Goal: Task Accomplishment & Management: Use online tool/utility

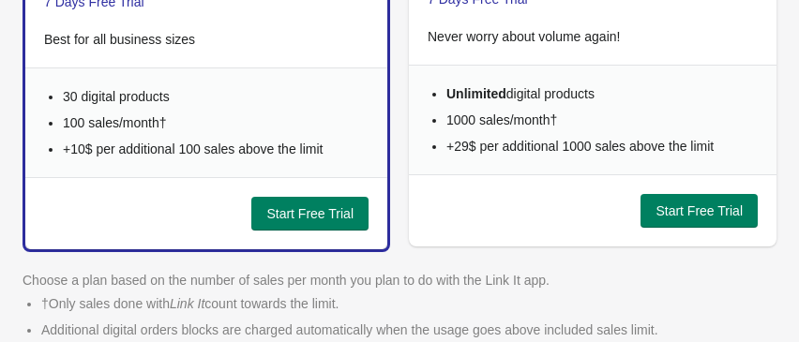
scroll to position [135, 0]
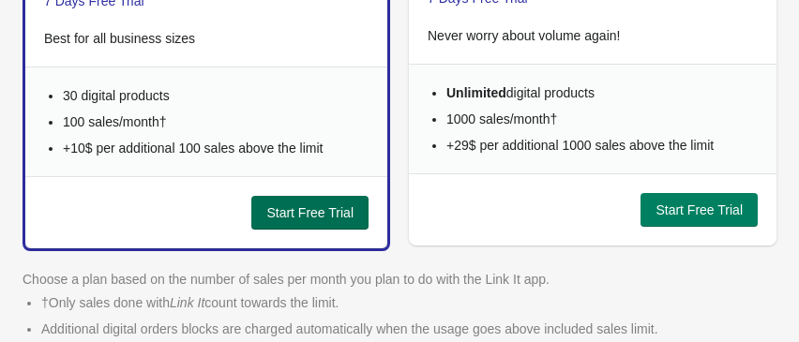
click at [299, 205] on span "Start Free Trial" at bounding box center [309, 212] width 87 height 15
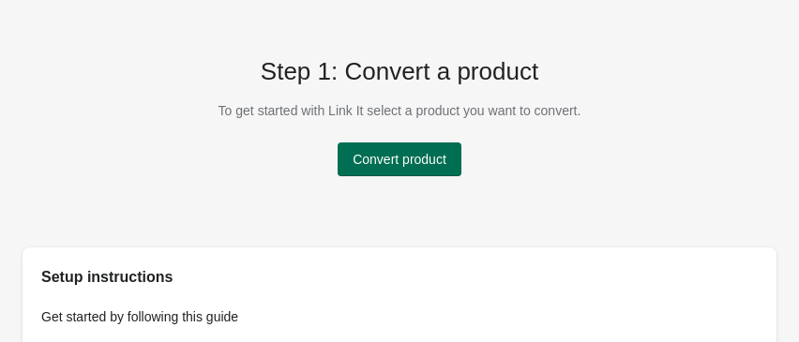
click at [394, 156] on span "Convert product" at bounding box center [400, 159] width 94 height 15
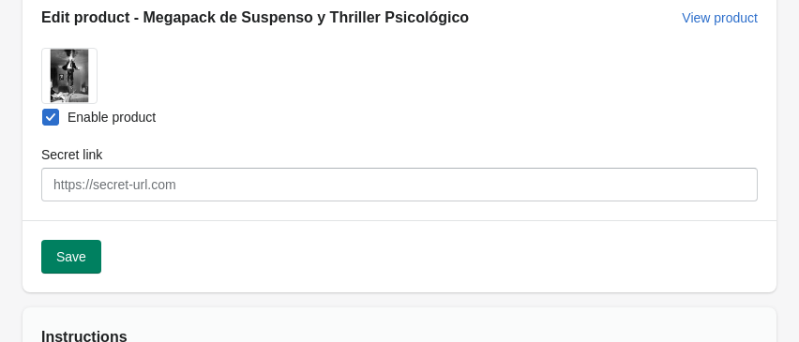
scroll to position [224, 0]
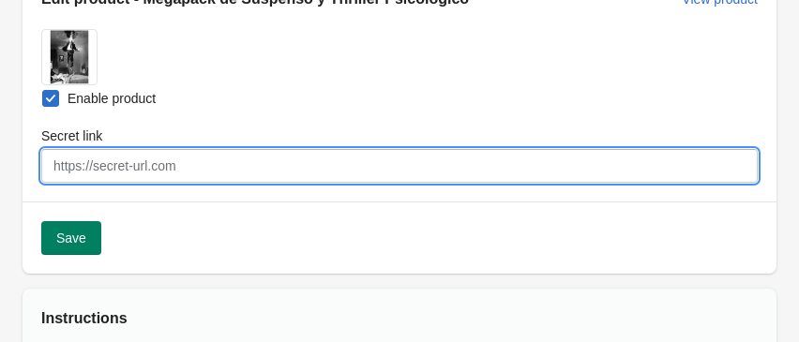
click at [162, 160] on input "Secret link" at bounding box center [399, 166] width 716 height 34
click at [118, 177] on input "Secret link" at bounding box center [399, 166] width 716 height 34
paste input "[URL][DOMAIN_NAME]"
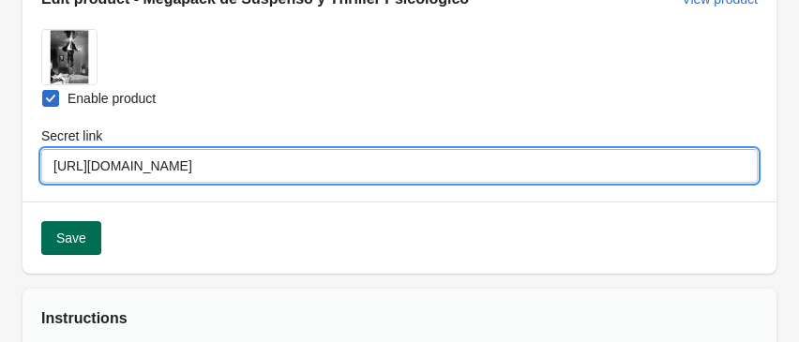
type input "[URL][DOMAIN_NAME]"
click at [79, 245] on span "Save" at bounding box center [71, 238] width 30 height 15
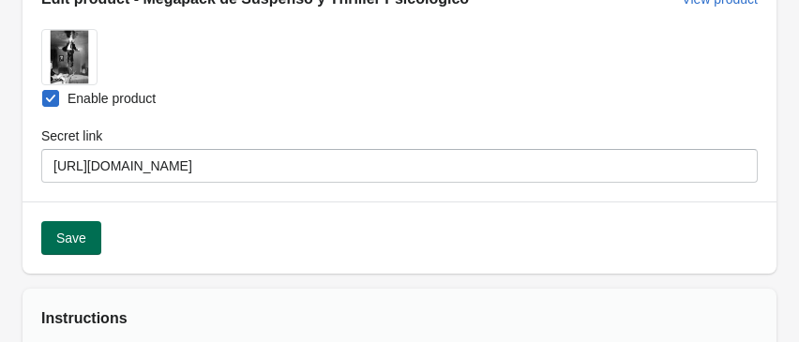
select select "US"
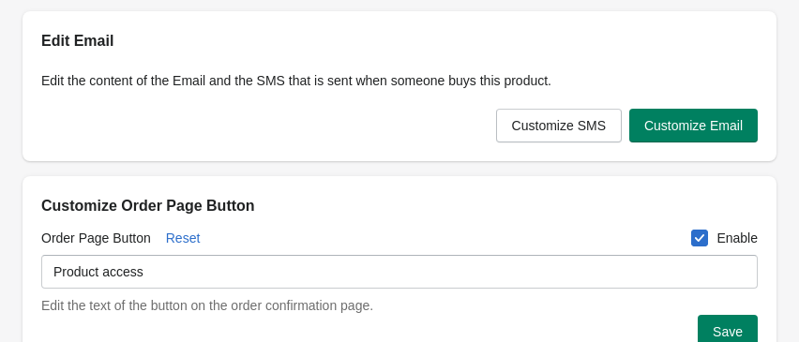
scroll to position [583, 0]
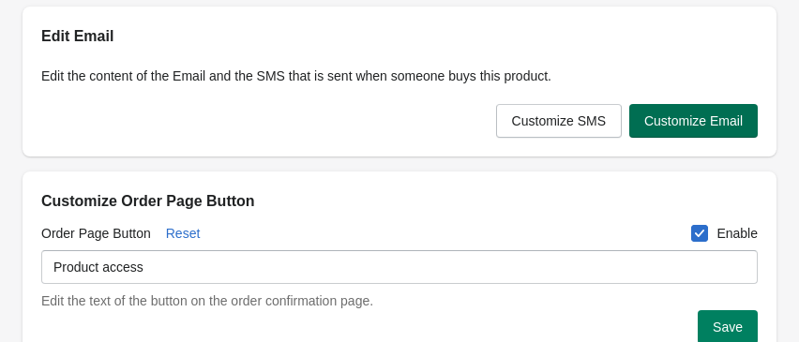
click at [681, 123] on span "Customize Email" at bounding box center [693, 120] width 98 height 15
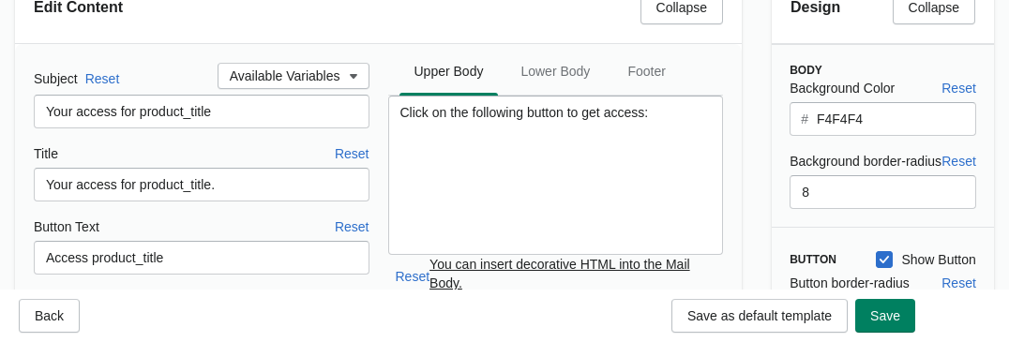
scroll to position [104, 0]
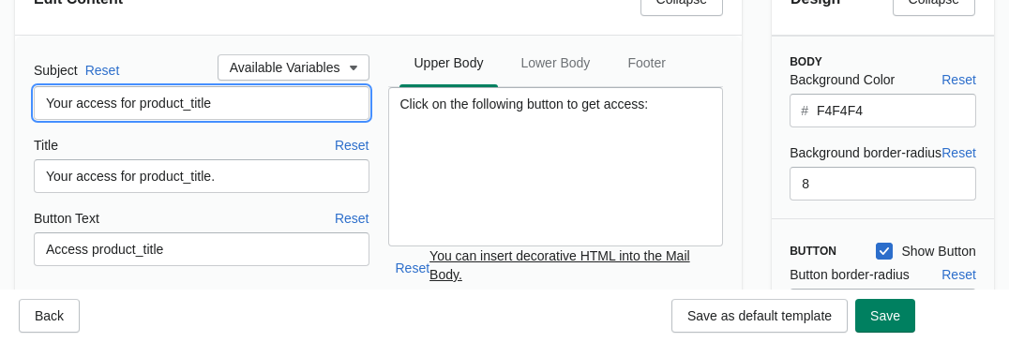
click at [179, 110] on input "Your access for product_title" at bounding box center [202, 103] width 336 height 34
click at [220, 103] on input "Your access for product_title" at bounding box center [202, 103] width 336 height 34
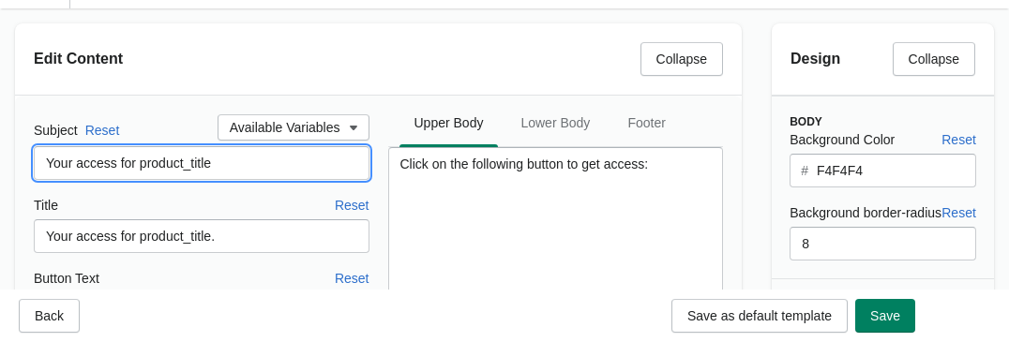
scroll to position [40, 0]
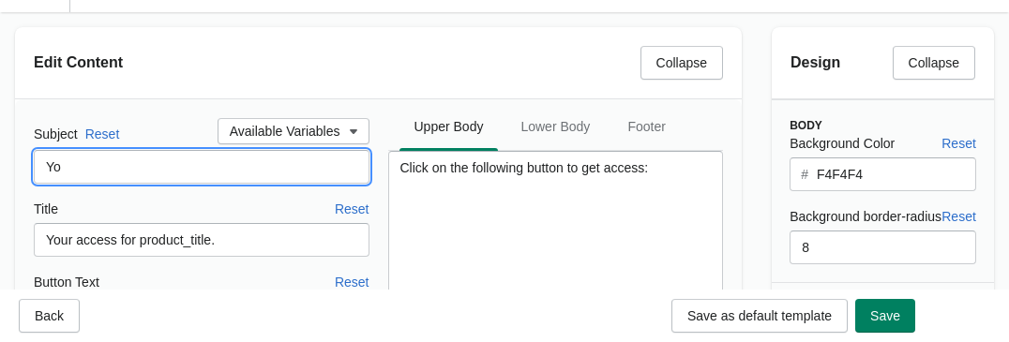
type input "Y"
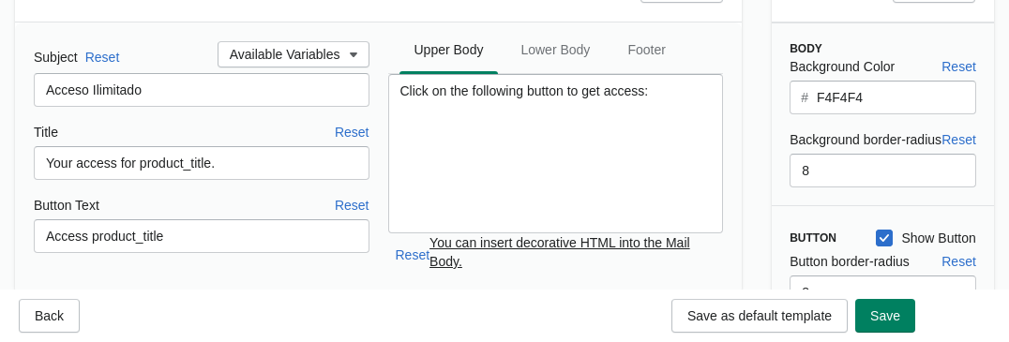
scroll to position [115, 0]
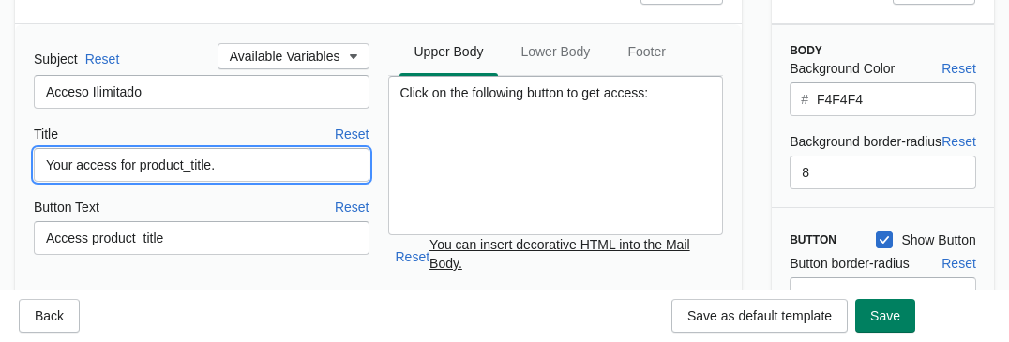
click at [249, 165] on input "Your access for product_title." at bounding box center [202, 165] width 336 height 34
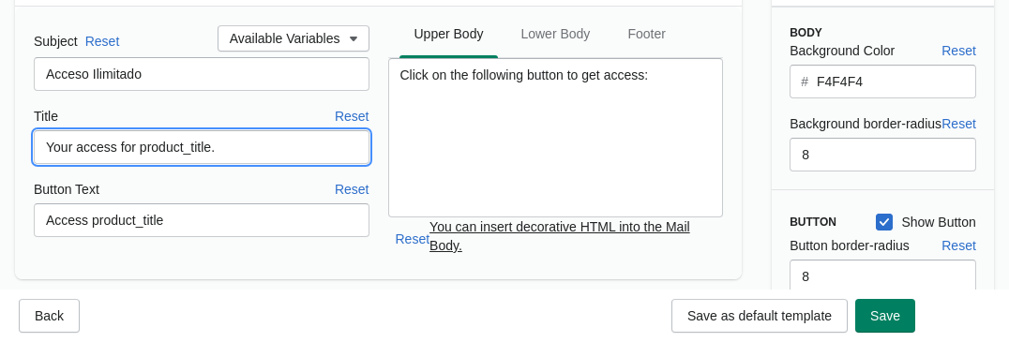
scroll to position [104, 0]
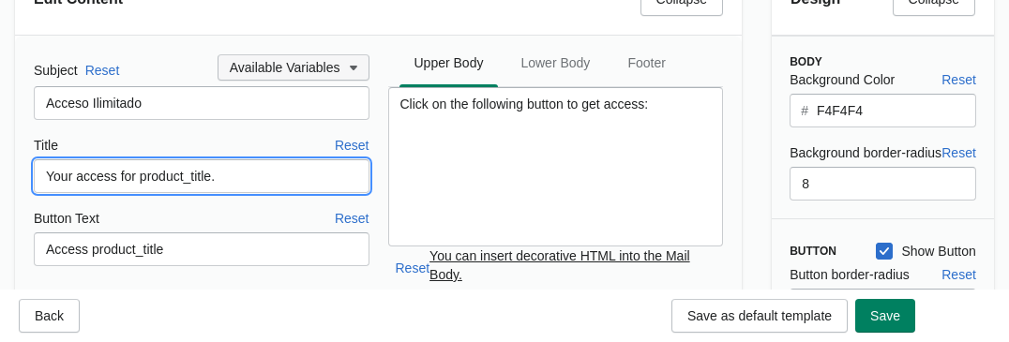
click at [326, 61] on span "Available Variables" at bounding box center [285, 67] width 111 height 15
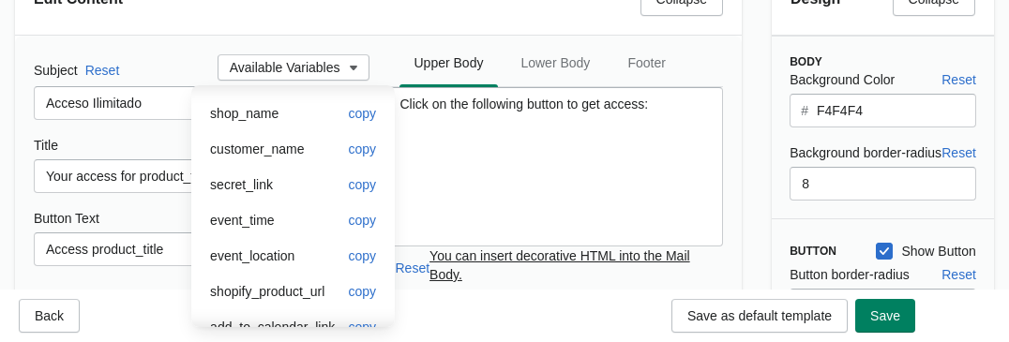
scroll to position [0, 0]
click at [361, 117] on span "copy" at bounding box center [362, 114] width 28 height 15
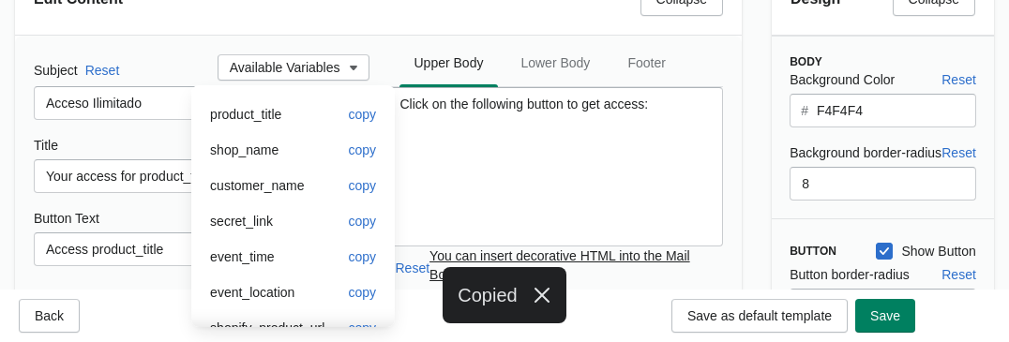
click at [166, 47] on div "Subject Reset Available Variables Acceso Ilimitado Title Reset Your access for …" at bounding box center [378, 172] width 727 height 273
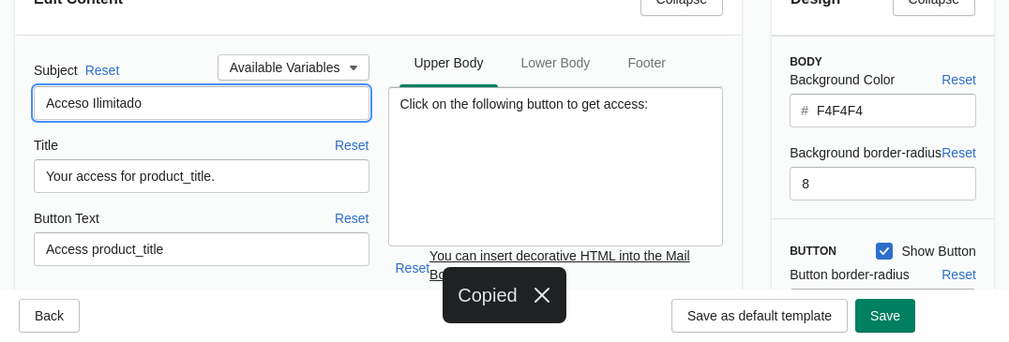
click at [154, 105] on input "Acceso Ilimitado" at bounding box center [202, 103] width 336 height 34
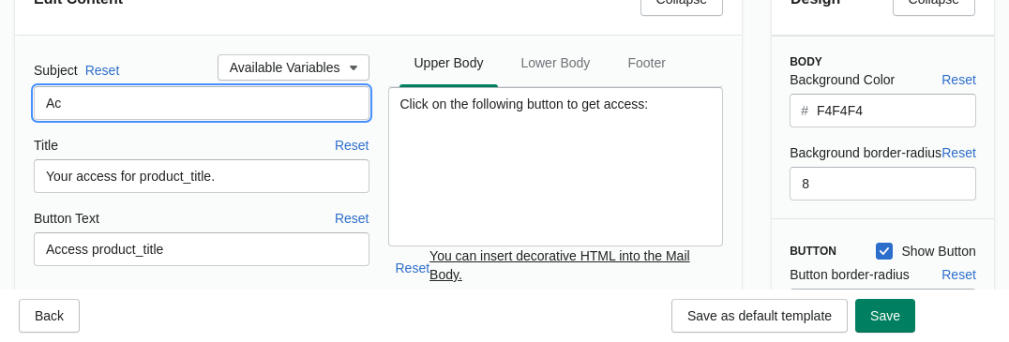
type input "A"
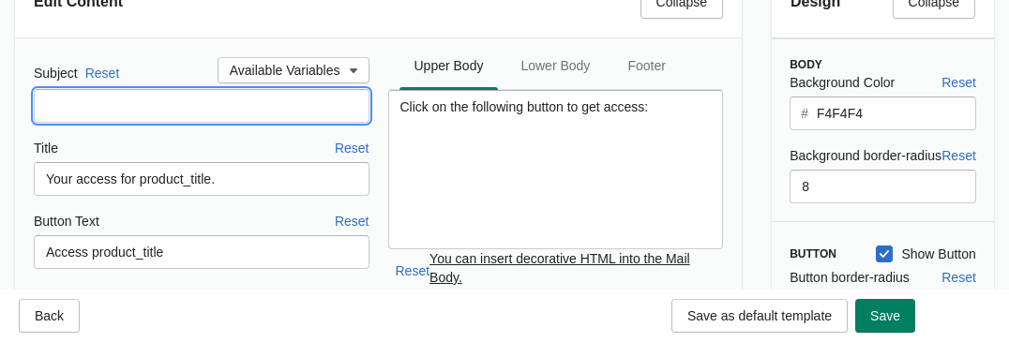
scroll to position [104, 0]
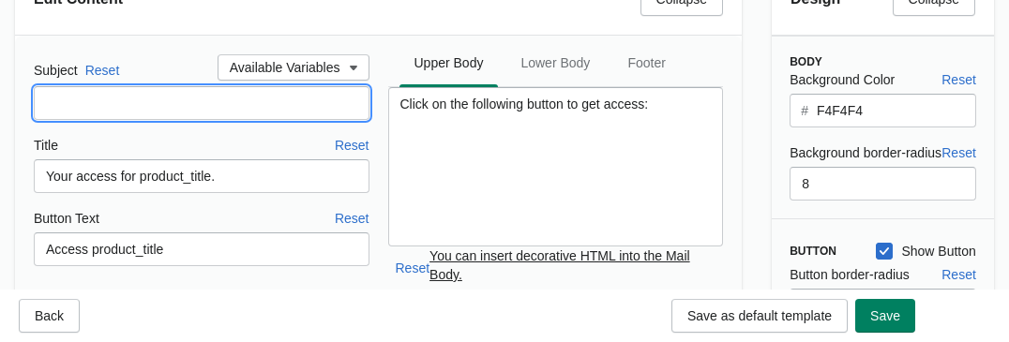
paste input "product_title"
click at [43, 99] on input "product_title" at bounding box center [202, 103] width 336 height 34
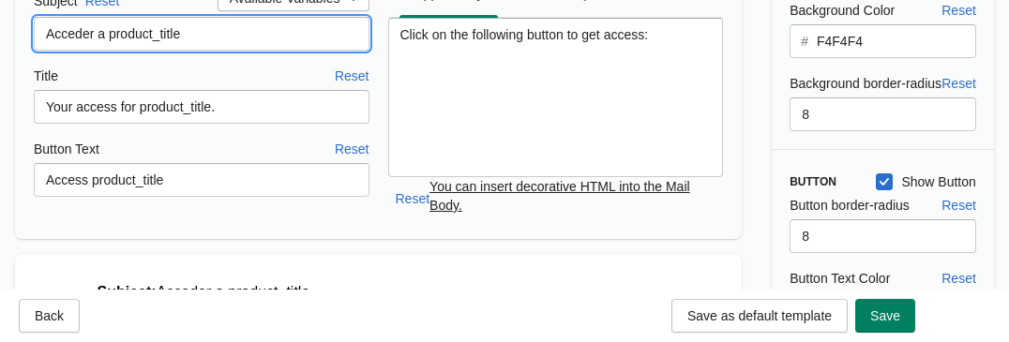
scroll to position [182, 0]
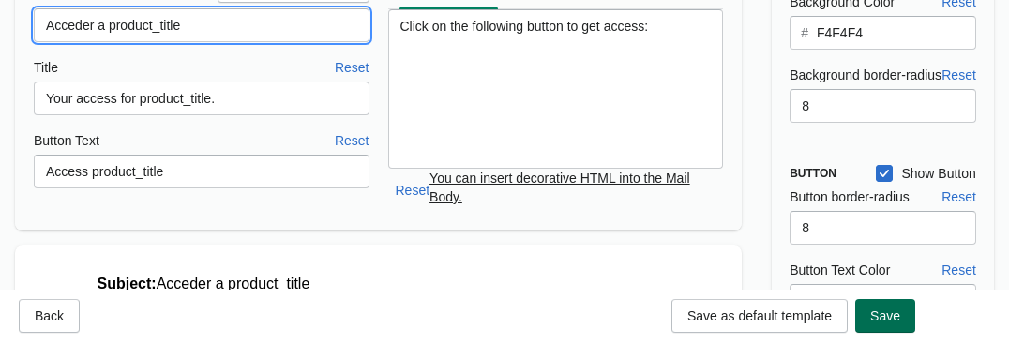
type input "Acceder a product_title"
click at [798, 316] on span "Save" at bounding box center [885, 315] width 30 height 15
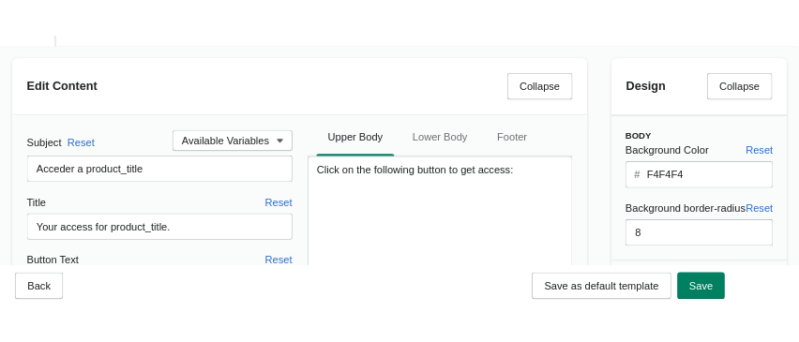
scroll to position [0, 0]
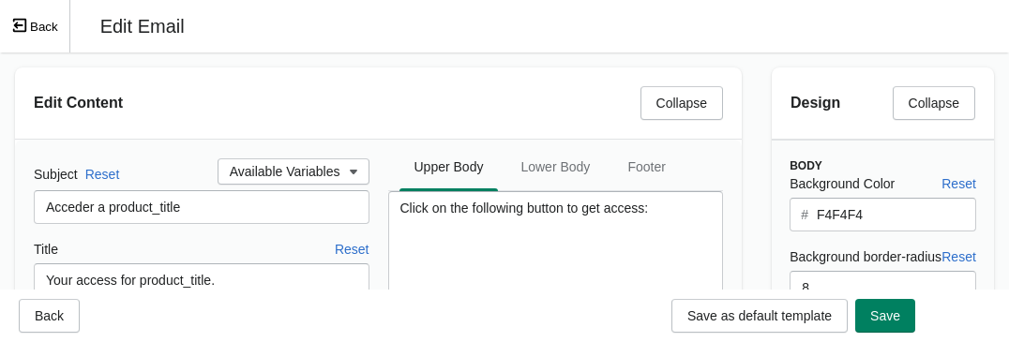
click at [40, 29] on button "Back" at bounding box center [35, 26] width 70 height 53
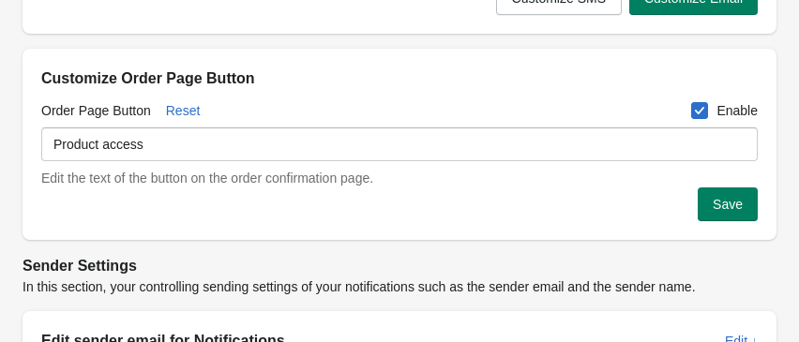
scroll to position [718, 0]
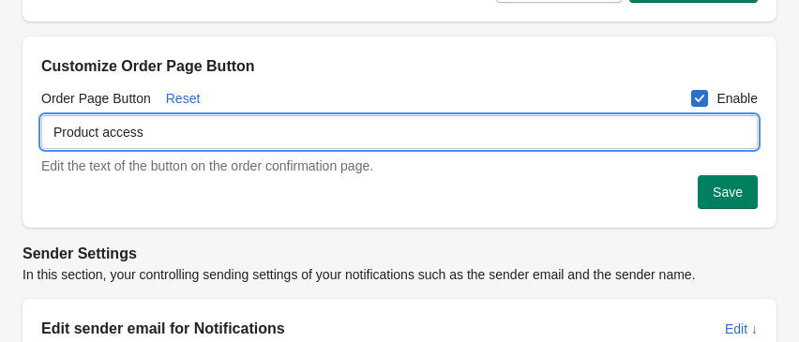
click at [260, 141] on input "Product access" at bounding box center [399, 132] width 716 height 34
type input "P"
type input "Acceder"
click at [726, 198] on span "Save" at bounding box center [728, 192] width 30 height 15
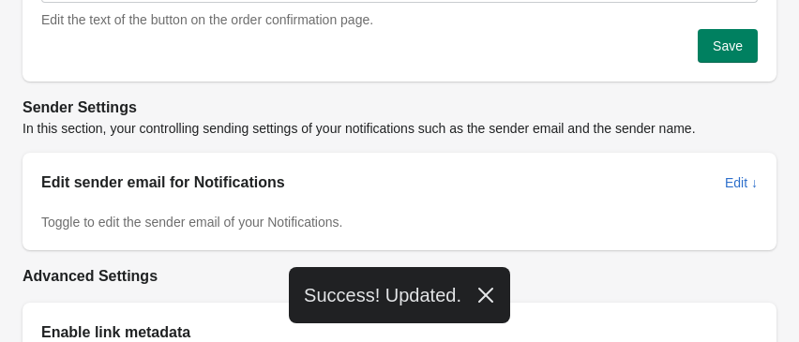
scroll to position [863, 0]
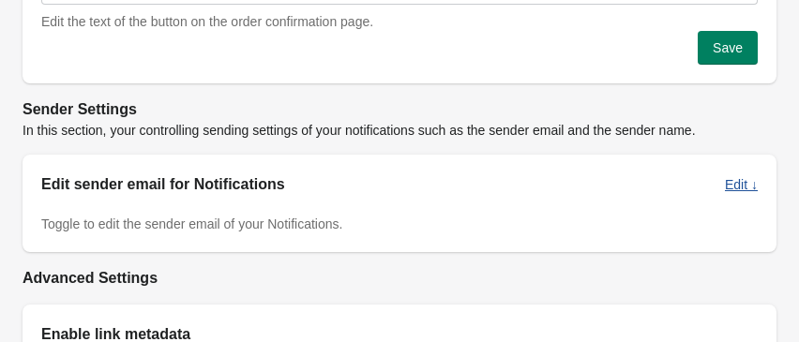
click at [746, 185] on span "Edit ↓" at bounding box center [741, 184] width 33 height 15
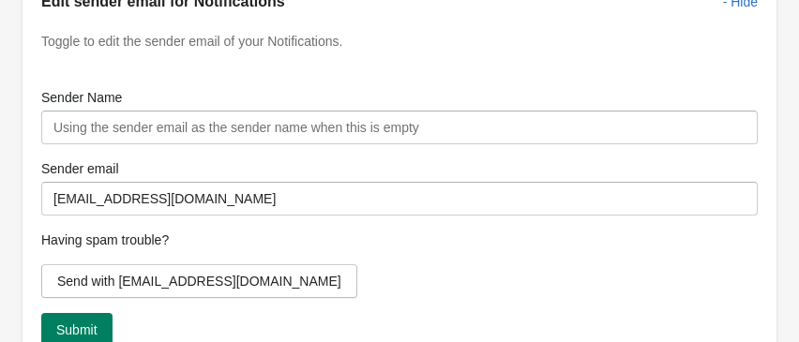
scroll to position [1068, 0]
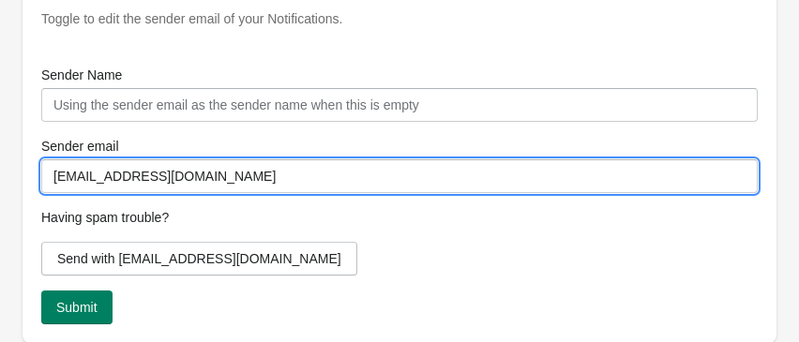
click at [238, 173] on input "[EMAIL_ADDRESS][DOMAIN_NAME]" at bounding box center [399, 176] width 716 height 34
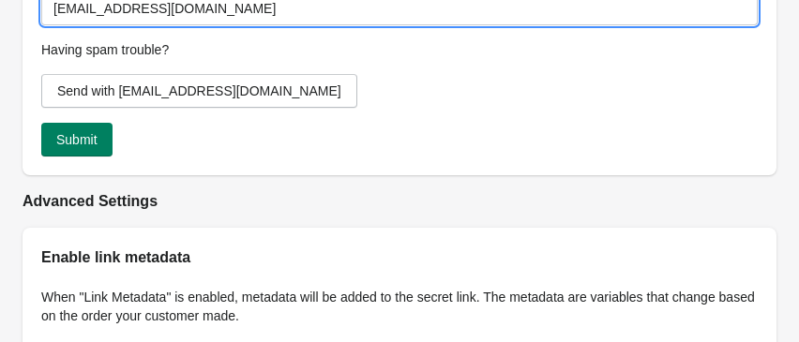
scroll to position [1237, 0]
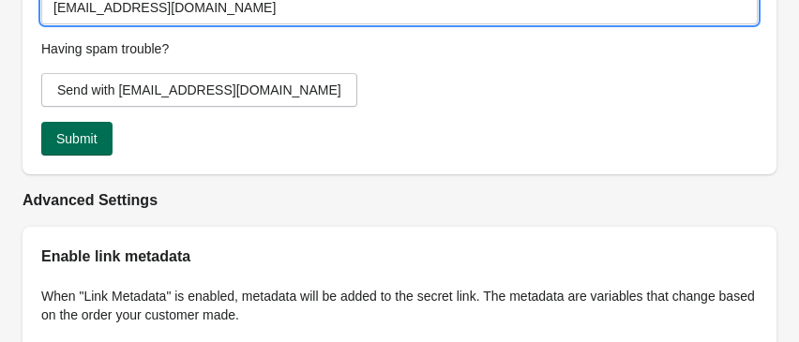
click at [85, 146] on span "Submit" at bounding box center [76, 138] width 41 height 15
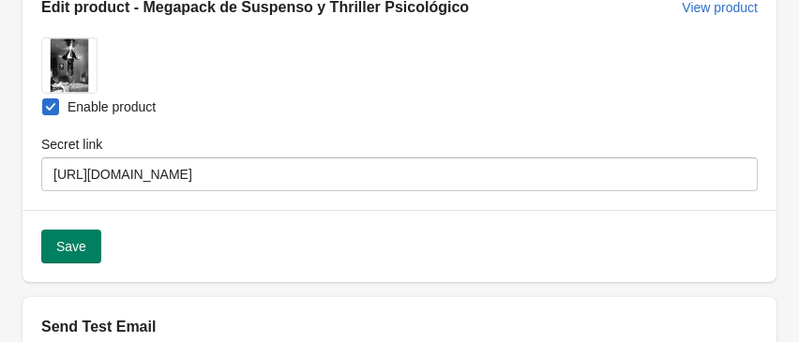
scroll to position [91, 0]
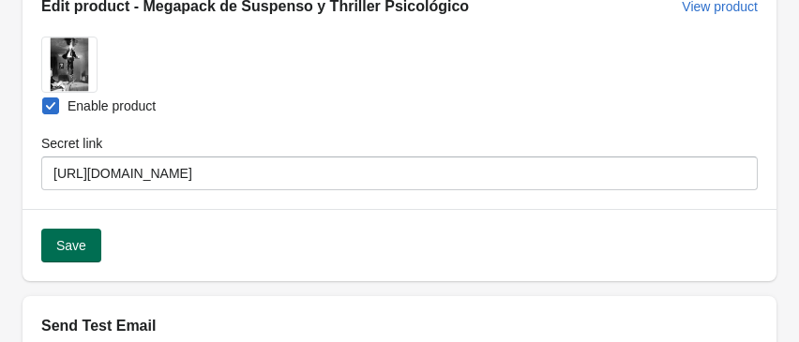
click at [65, 253] on span "Save" at bounding box center [71, 245] width 30 height 15
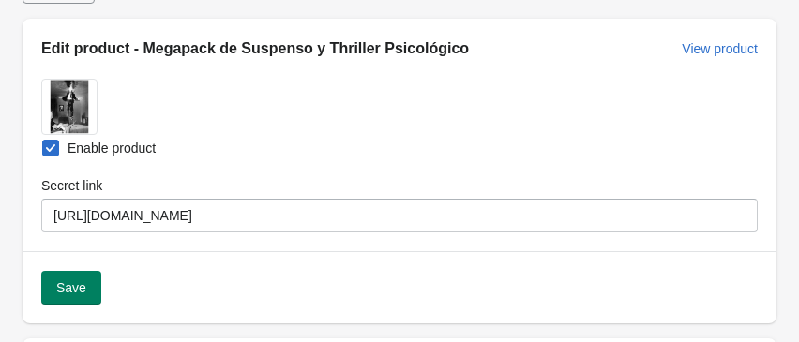
scroll to position [48, 0]
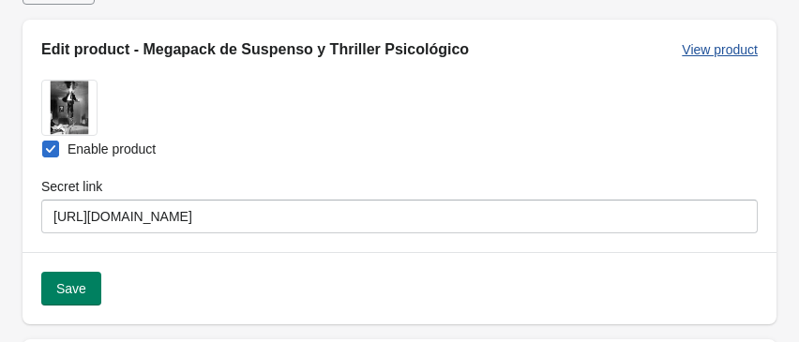
click at [720, 44] on span "View product" at bounding box center [720, 49] width 76 height 15
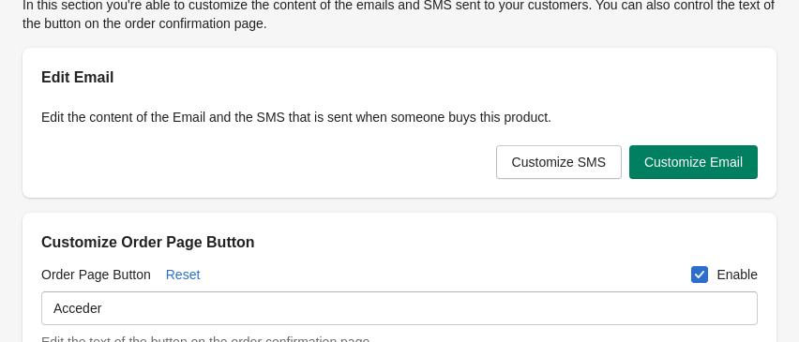
scroll to position [548, 0]
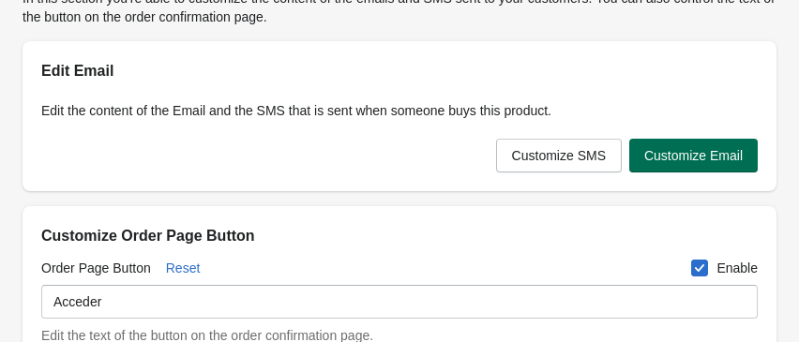
click at [686, 159] on span "Customize Email" at bounding box center [693, 155] width 98 height 15
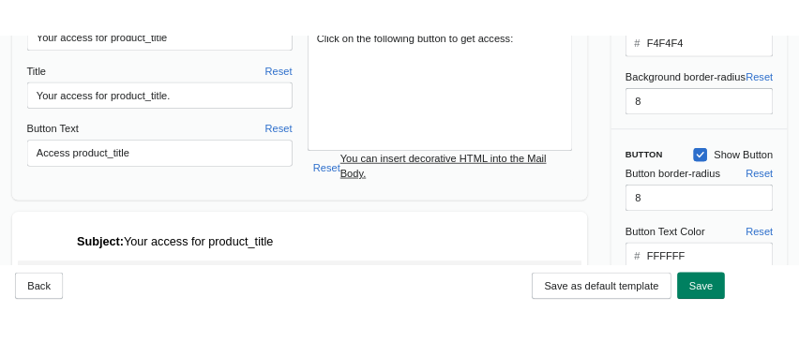
scroll to position [0, 0]
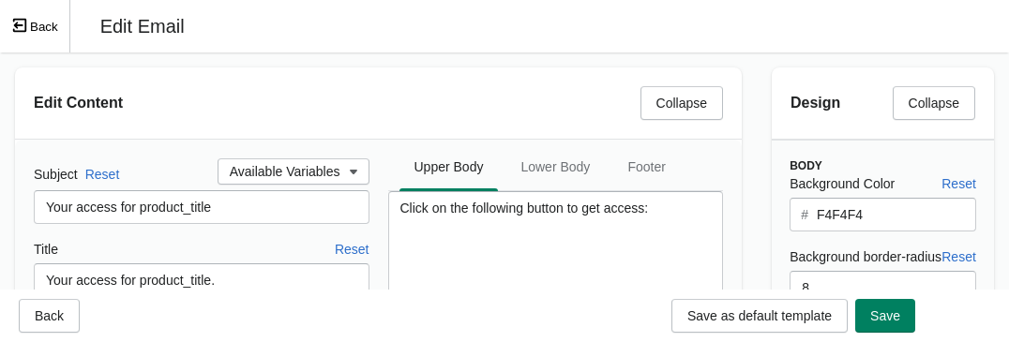
click at [25, 30] on icon "Exit fullscreen mode" at bounding box center [19, 25] width 13 height 13
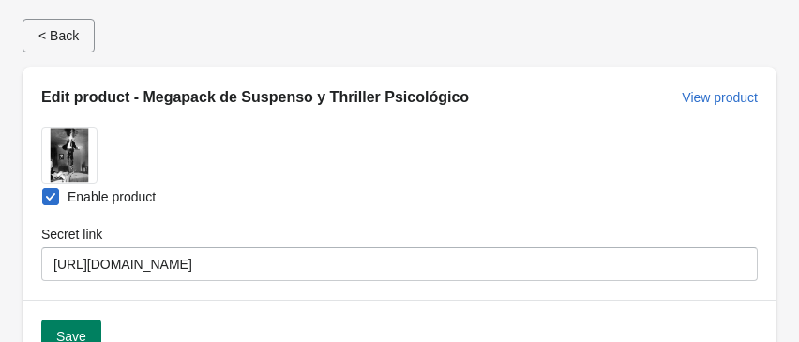
click at [58, 42] on span "< Back" at bounding box center [58, 35] width 40 height 15
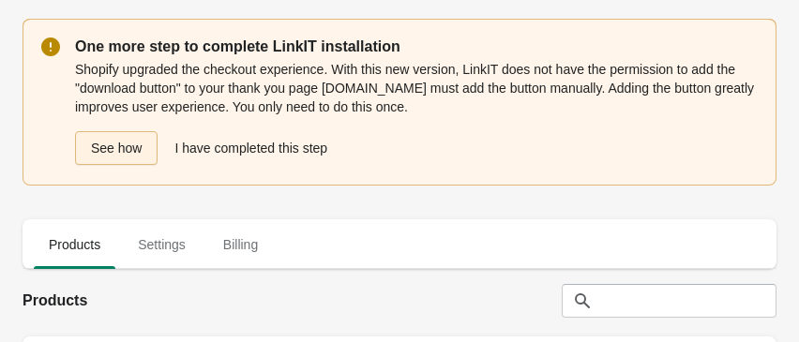
click at [126, 151] on button "See how" at bounding box center [116, 148] width 83 height 34
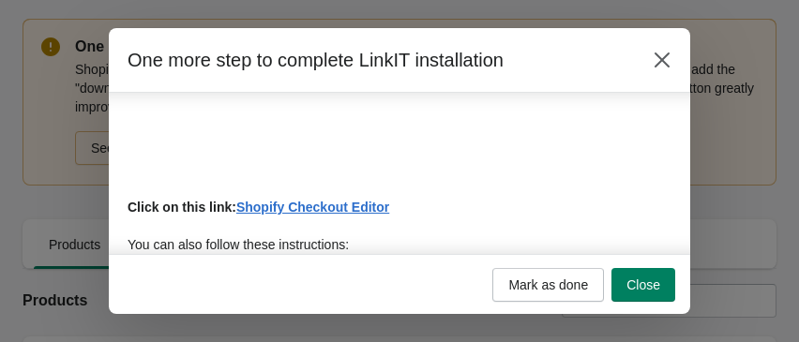
scroll to position [279, 0]
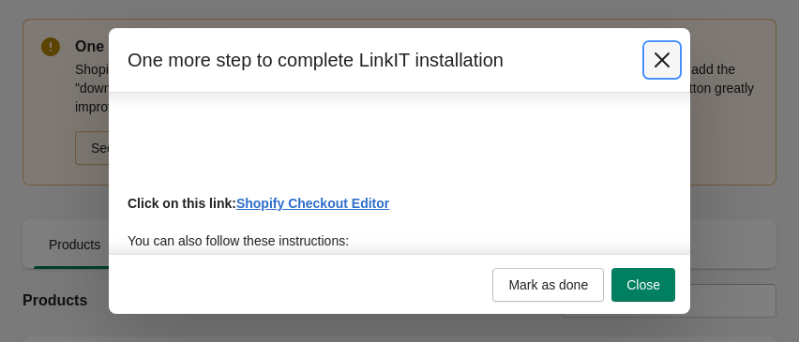
click at [666, 67] on icon "Close" at bounding box center [662, 60] width 19 height 19
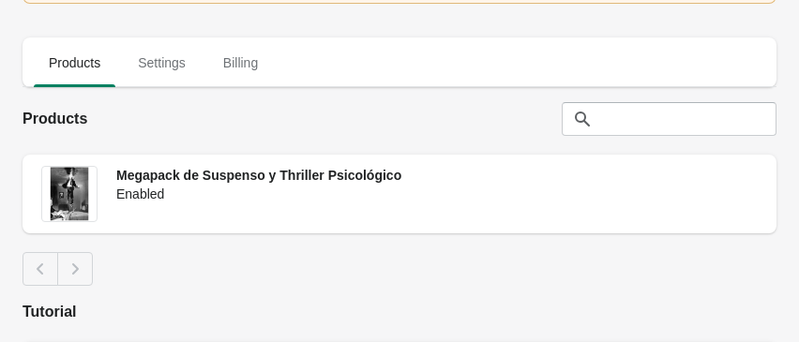
scroll to position [236, 0]
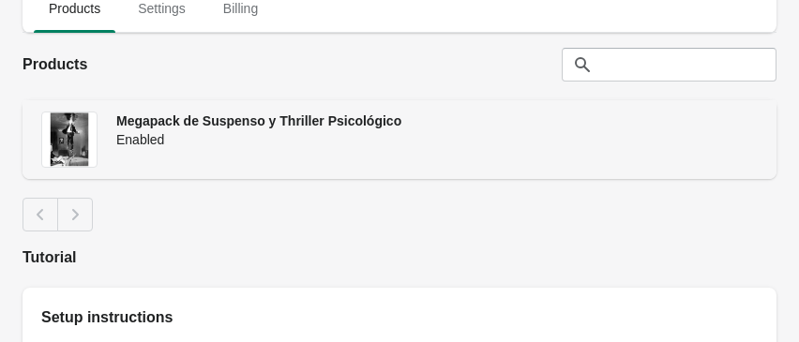
click at [167, 126] on span "Megapack de Suspenso y Thriller Psicológico" at bounding box center [258, 120] width 285 height 15
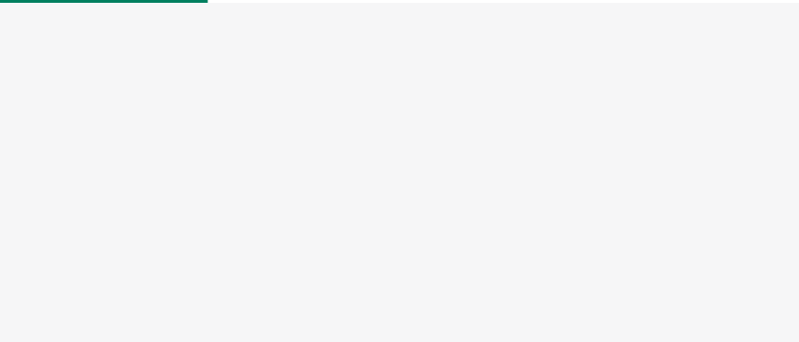
select select "US"
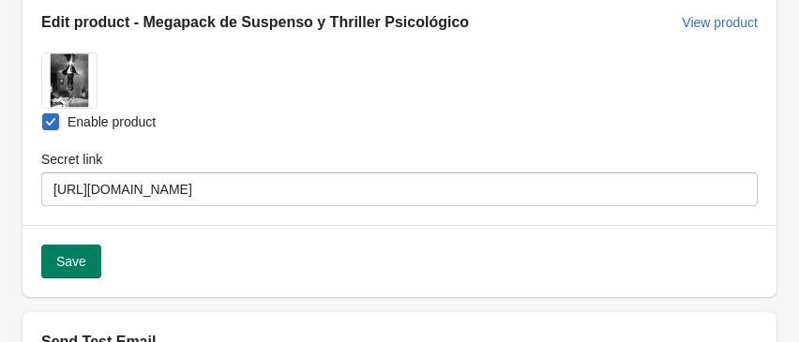
scroll to position [87, 0]
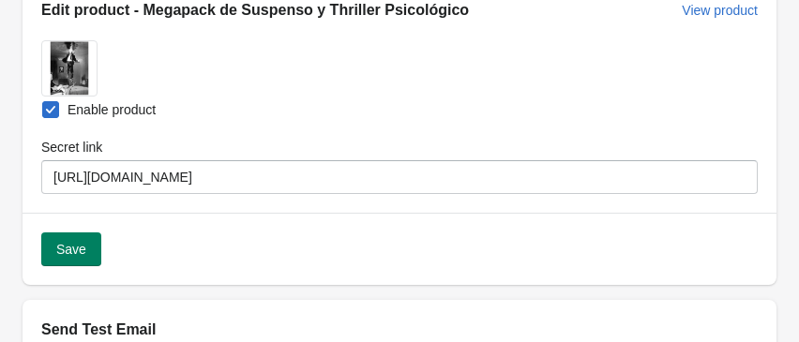
click at [84, 114] on span "Enable product" at bounding box center [112, 109] width 88 height 19
click at [43, 102] on input "Enable product" at bounding box center [42, 101] width 1 height 1
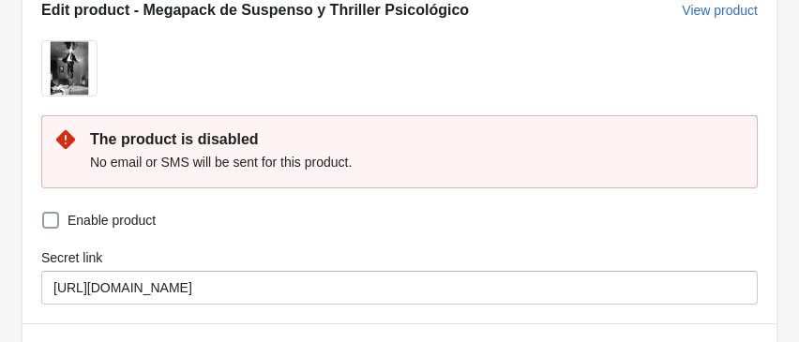
click at [53, 221] on span at bounding box center [50, 220] width 17 height 17
click at [43, 213] on input "Enable product" at bounding box center [42, 212] width 1 height 1
checkbox input "true"
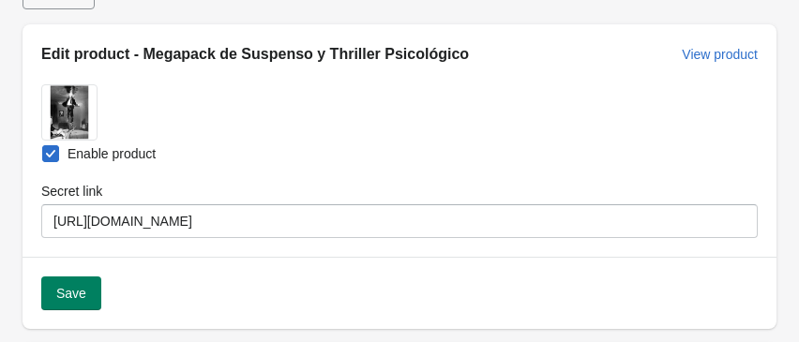
scroll to position [0, 0]
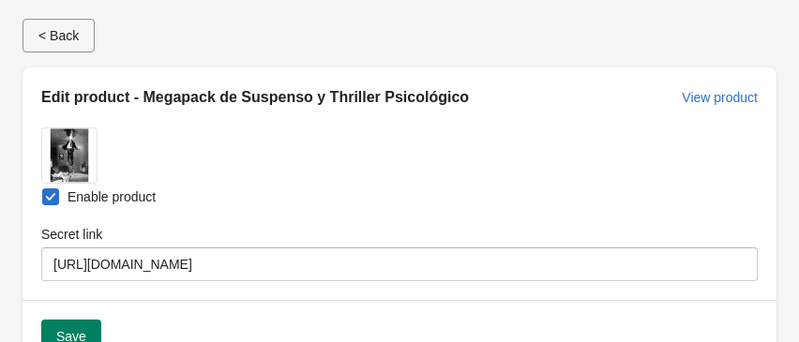
click at [61, 41] on span "< Back" at bounding box center [58, 35] width 40 height 15
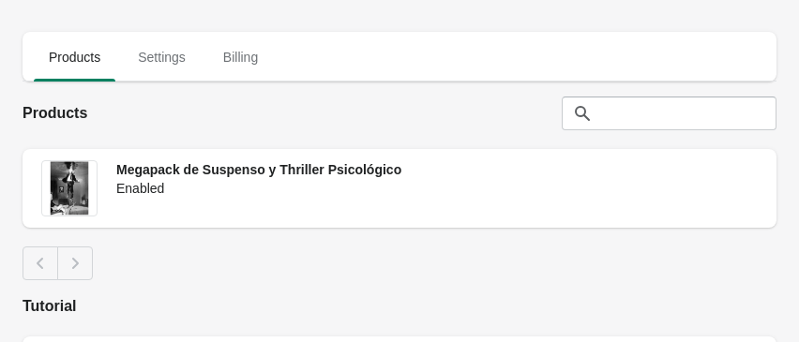
scroll to position [185, 0]
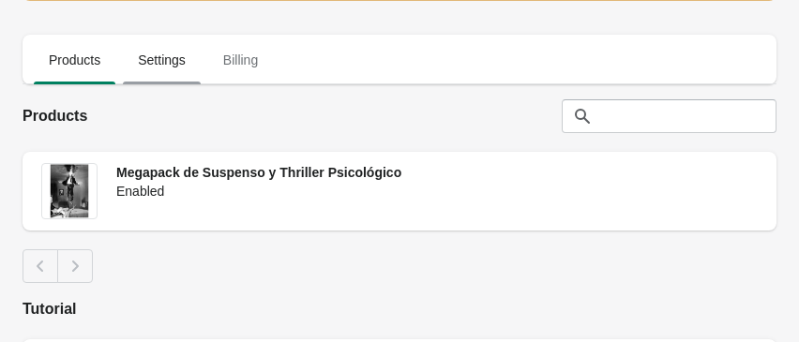
click at [158, 69] on span "Settings" at bounding box center [162, 60] width 78 height 34
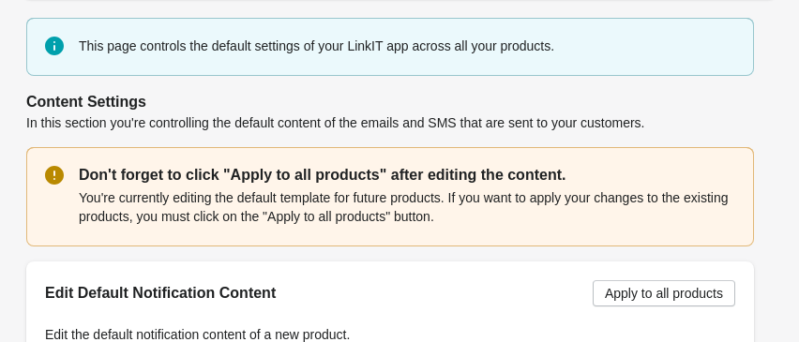
scroll to position [0, 0]
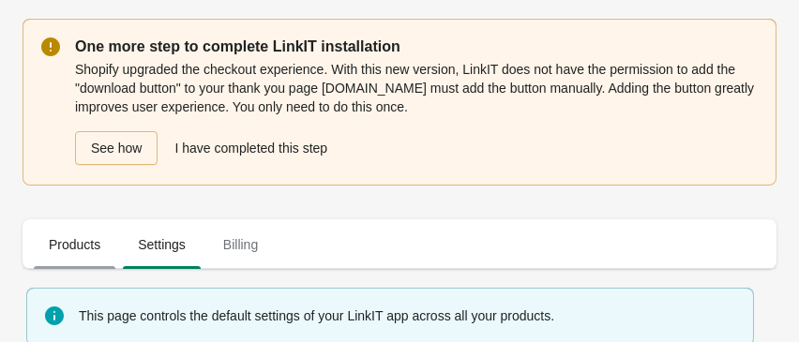
click at [73, 233] on span "Products" at bounding box center [75, 245] width 82 height 34
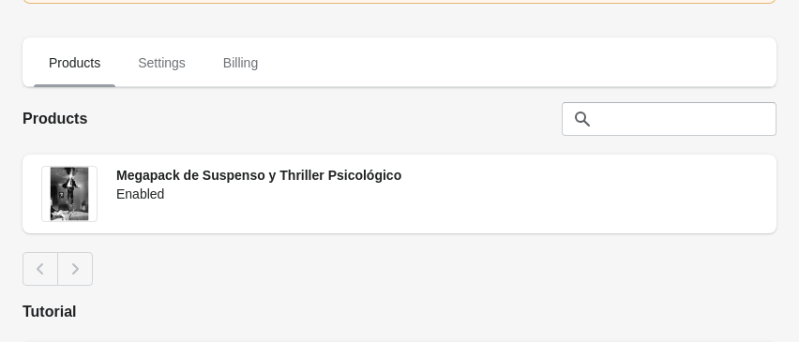
scroll to position [187, 0]
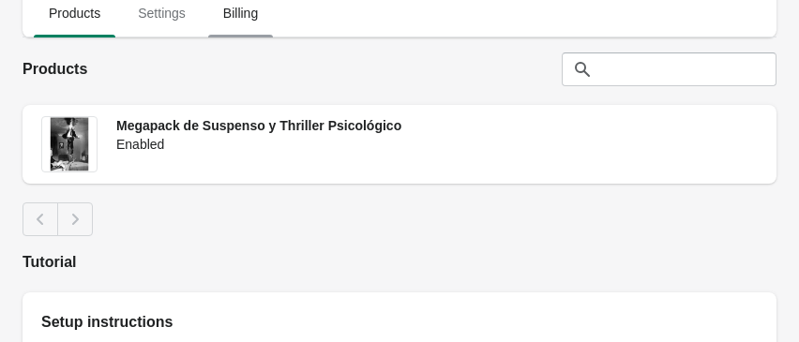
scroll to position [166, 0]
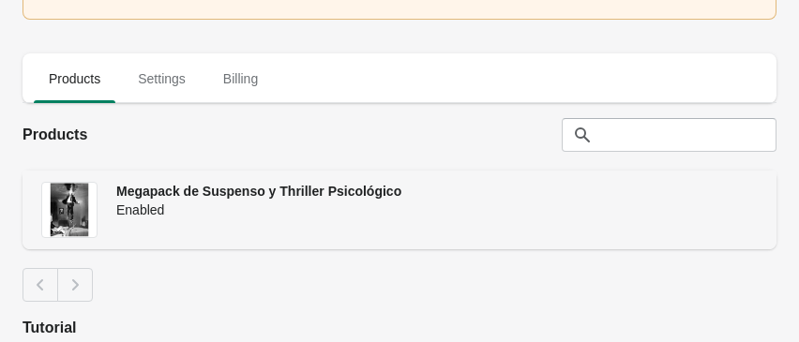
click at [158, 202] on div "Enabled" at bounding box center [436, 210] width 641 height 19
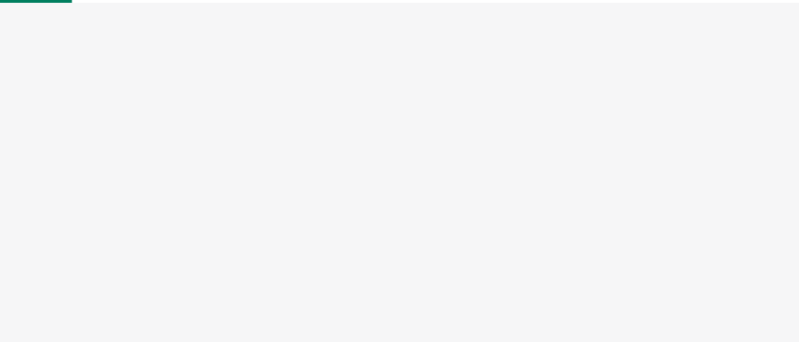
select select "US"
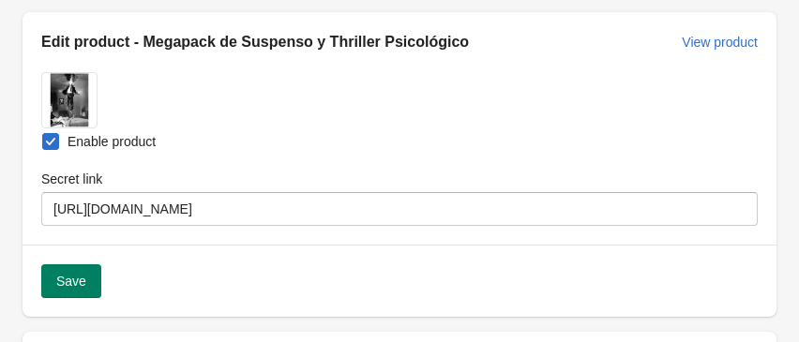
scroll to position [67, 0]
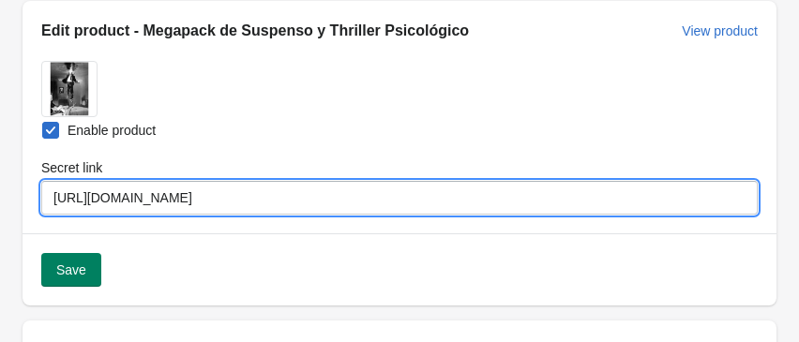
click at [639, 200] on input "[URL][DOMAIN_NAME]" at bounding box center [399, 198] width 716 height 34
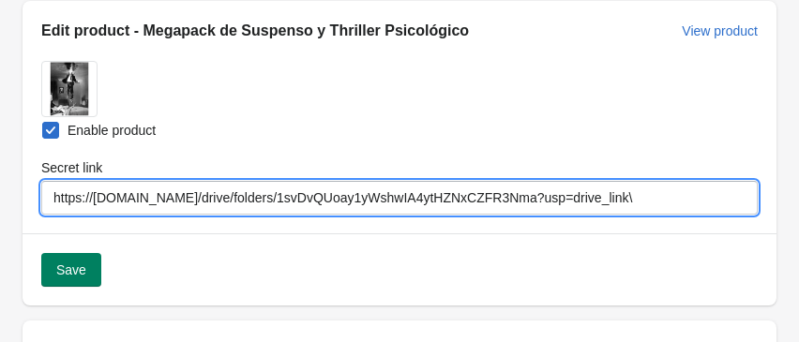
type input "[URL][DOMAIN_NAME]"
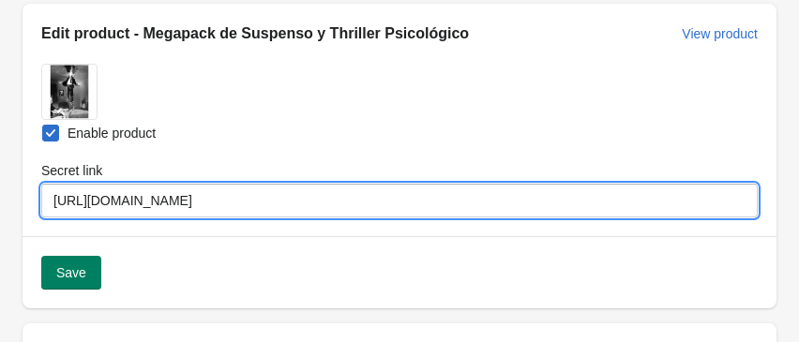
scroll to position [0, 0]
